Goal: Transaction & Acquisition: Purchase product/service

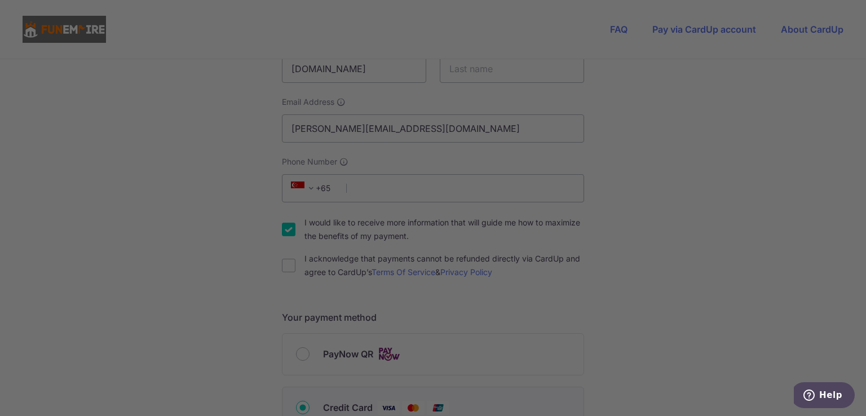
scroll to position [169, 0]
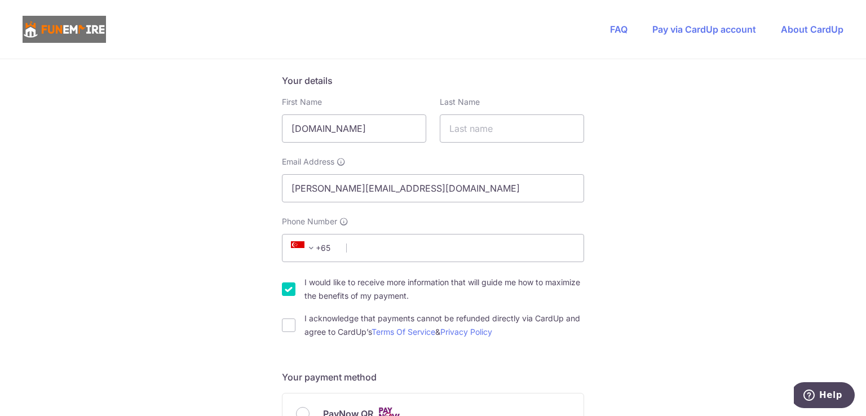
scroll to position [0, 0]
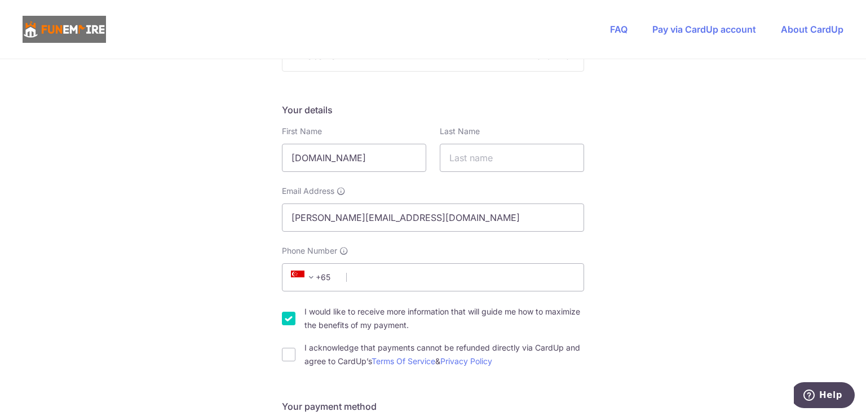
scroll to position [169, 0]
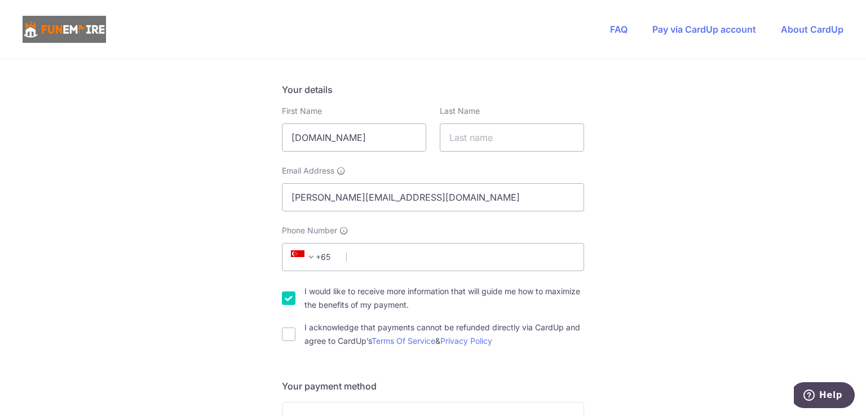
drag, startPoint x: 372, startPoint y: 140, endPoint x: 217, endPoint y: 139, distance: 155.6
type input "n"
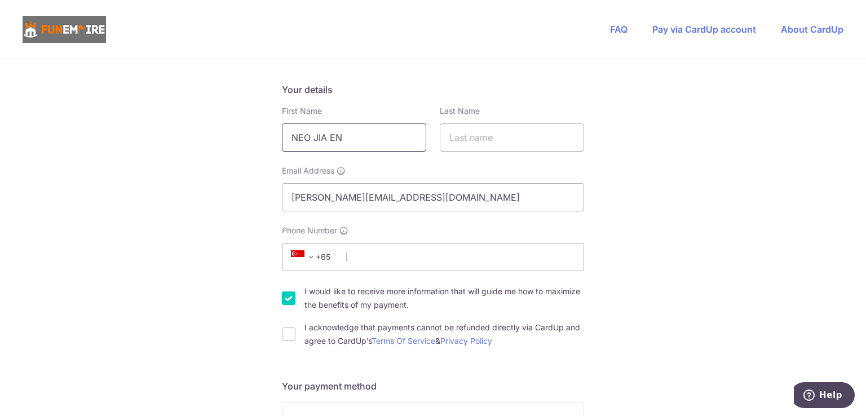
drag, startPoint x: 322, startPoint y: 138, endPoint x: 264, endPoint y: 143, distance: 57.7
type input "JIA EN"
click at [506, 134] on input "text" at bounding box center [512, 137] width 144 height 28
type input "NEO"
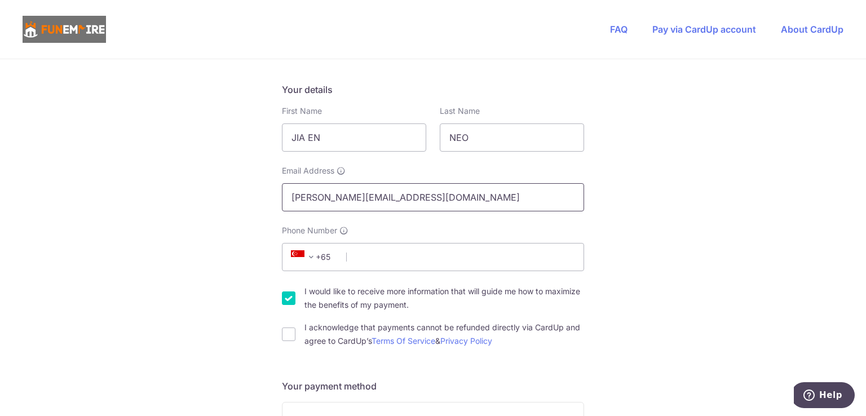
drag, startPoint x: 401, startPoint y: 195, endPoint x: 219, endPoint y: 201, distance: 182.8
type input "[EMAIL_ADDRESS][DOMAIN_NAME]"
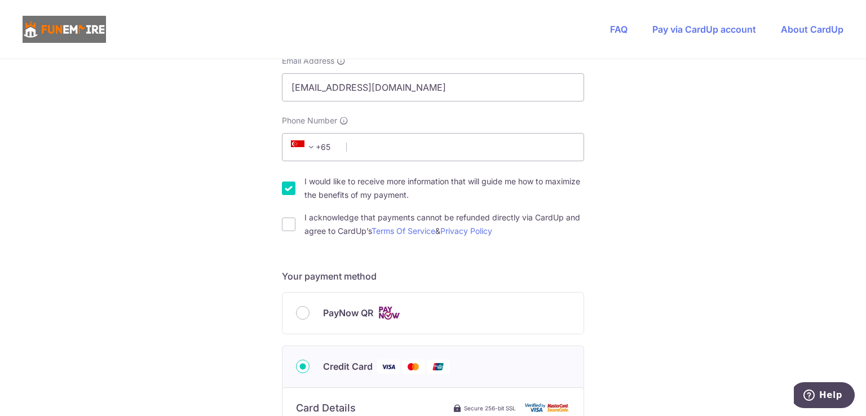
scroll to position [282, 0]
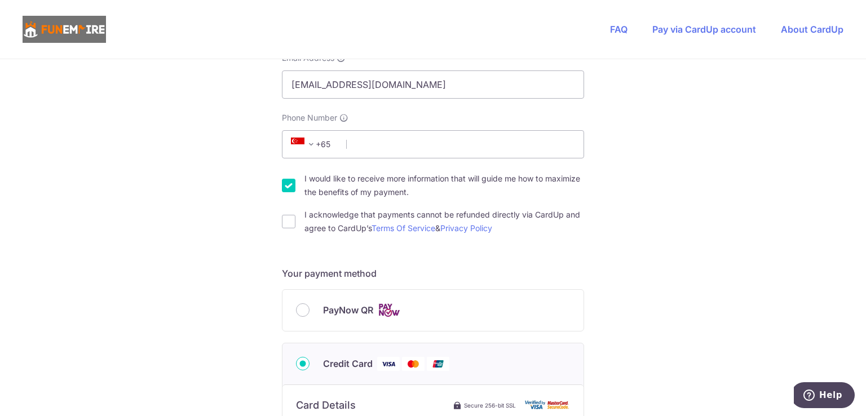
click at [180, 248] on div "You are paying The Fun Empire Pte Ltd The Fun Empire Pte Ltd uses CardUp to acc…" at bounding box center [433, 327] width 866 height 1100
click at [282, 188] on input "I would like to receive more information that will guide me how to maximize the…" at bounding box center [289, 186] width 14 height 14
checkbox input "false"
click at [285, 224] on input "I acknowledge that payments cannot be refunded directly via CardUp and agree to…" at bounding box center [289, 222] width 14 height 14
checkbox input "true"
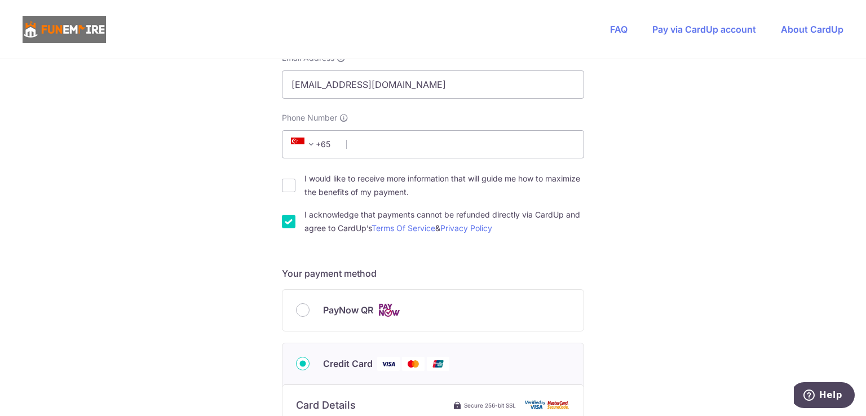
click at [184, 275] on div "You are paying The Fun Empire Pte Ltd The Fun Empire Pte Ltd uses CardUp to acc…" at bounding box center [433, 327] width 866 height 1100
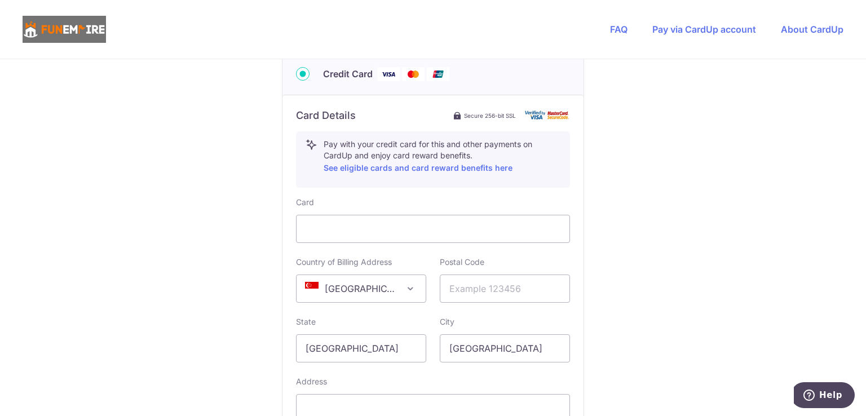
scroll to position [620, 0]
